Goal: Information Seeking & Learning: Learn about a topic

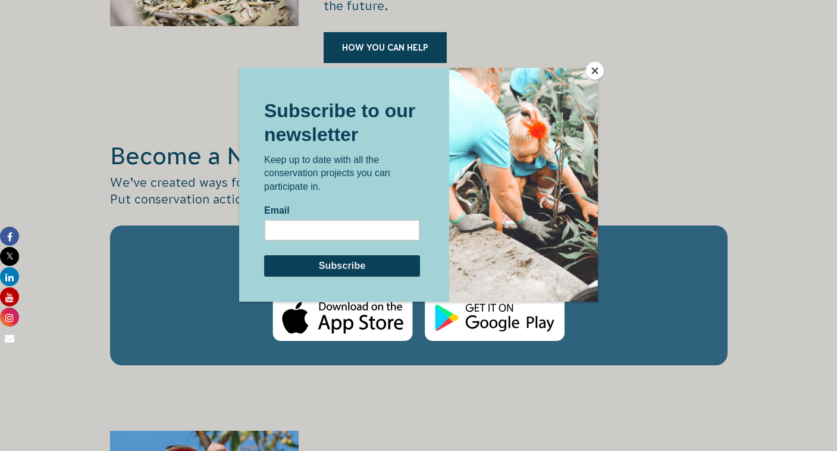
scroll to position [2045, 0]
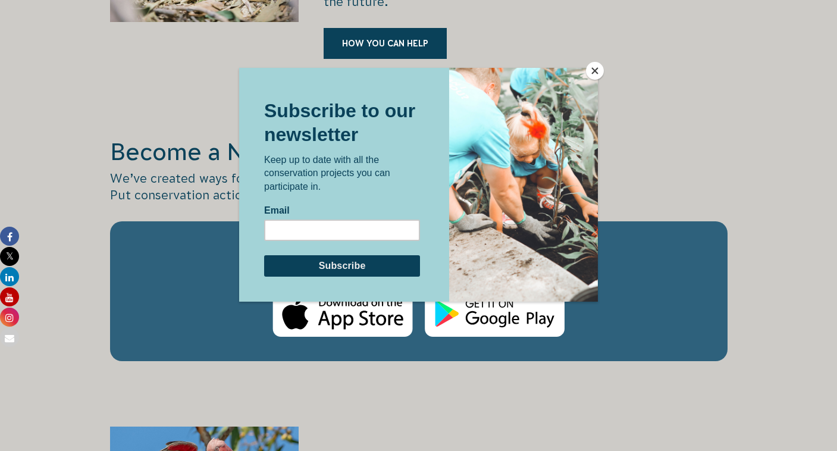
click at [596, 68] on button "Close" at bounding box center [595, 71] width 18 height 18
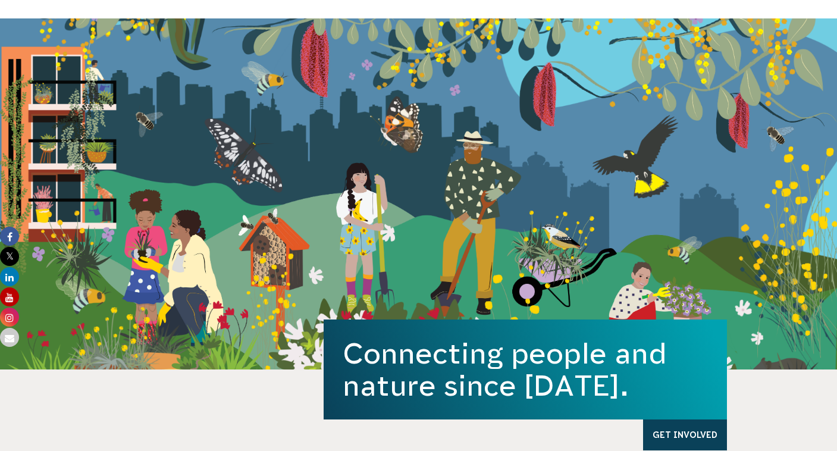
scroll to position [0, 0]
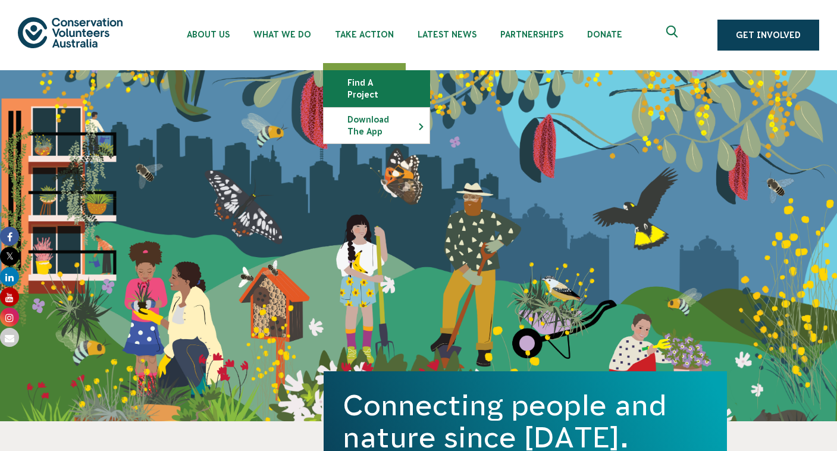
click at [381, 78] on link "Find a project" at bounding box center [377, 89] width 106 height 36
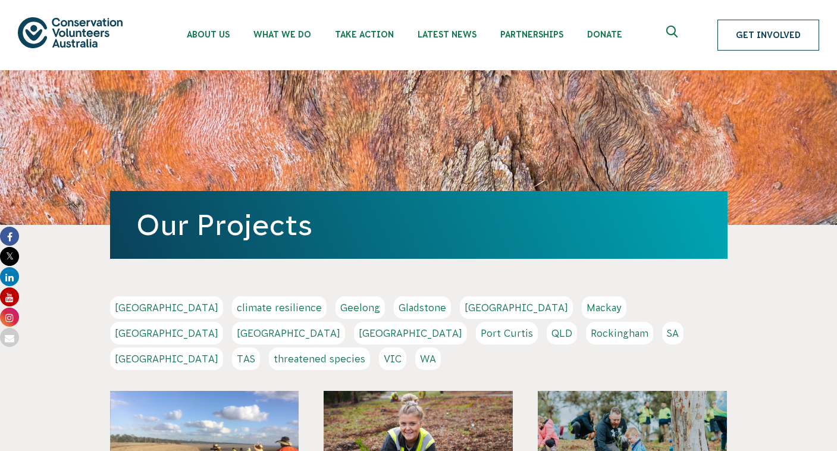
click at [752, 39] on link "Get Involved" at bounding box center [768, 35] width 102 height 31
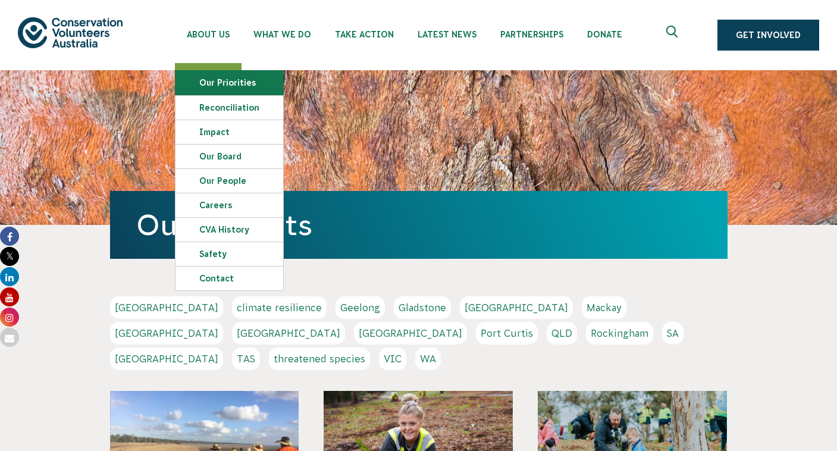
click at [203, 83] on link "Our Priorities" at bounding box center [229, 83] width 108 height 24
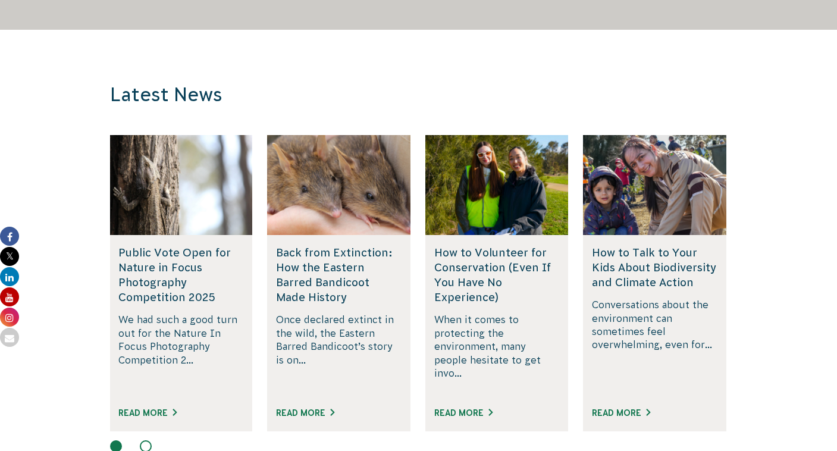
scroll to position [2903, 0]
